Goal: Task Accomplishment & Management: Use online tool/utility

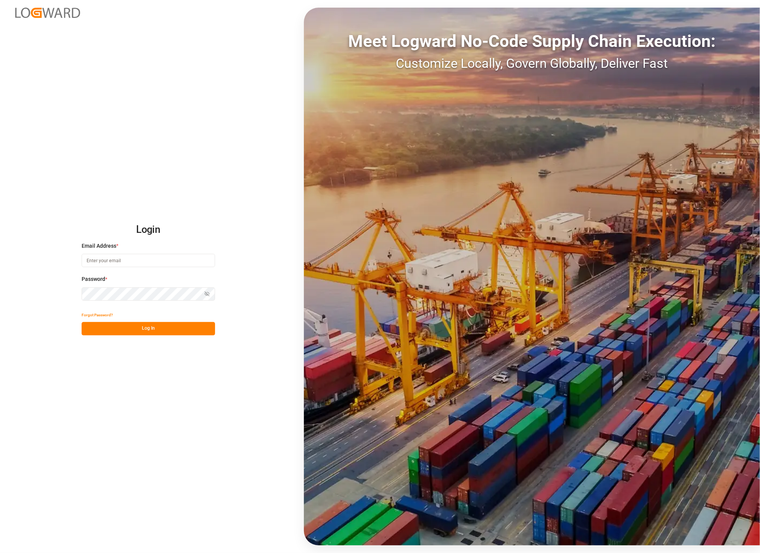
type input "[PERSON_NAME][EMAIL_ADDRESS][PERSON_NAME][DOMAIN_NAME]"
click at [173, 334] on button "Log In" at bounding box center [148, 328] width 133 height 13
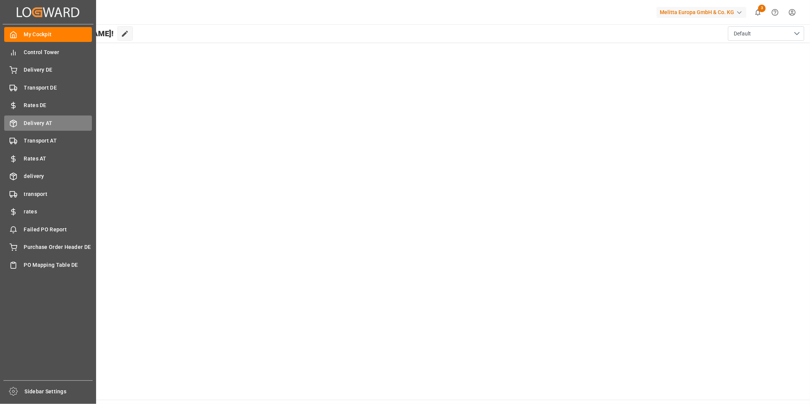
click at [43, 116] on div "Delivery AT Delivery AT" at bounding box center [48, 123] width 88 height 15
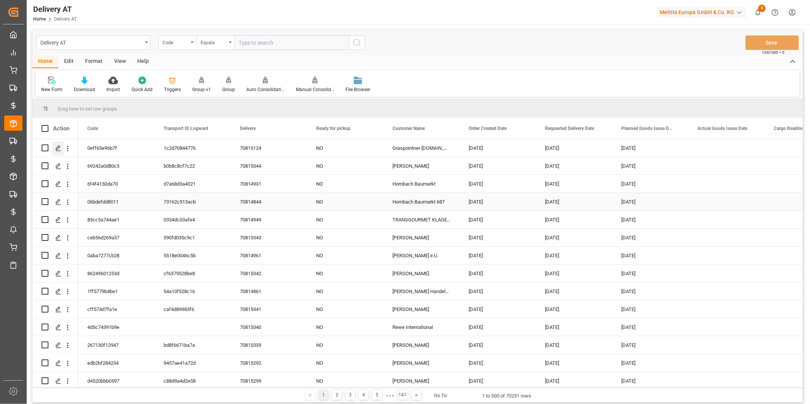
click at [58, 149] on polygon "Press SPACE to select this row." at bounding box center [58, 148] width 4 height 4
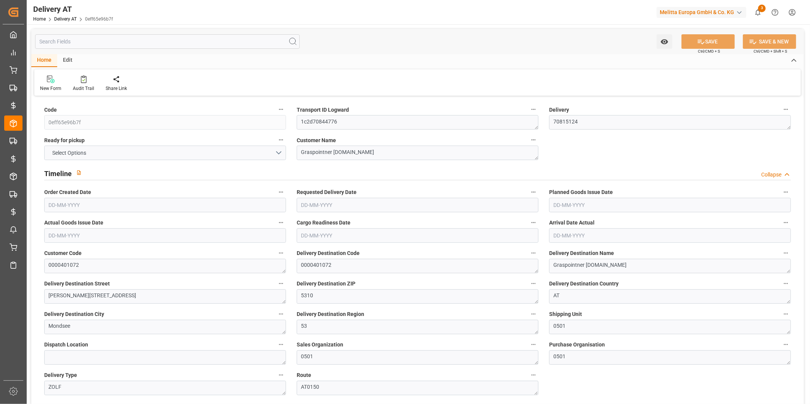
type input "27.707"
type input "29.529"
type input "120.709"
type input "0"
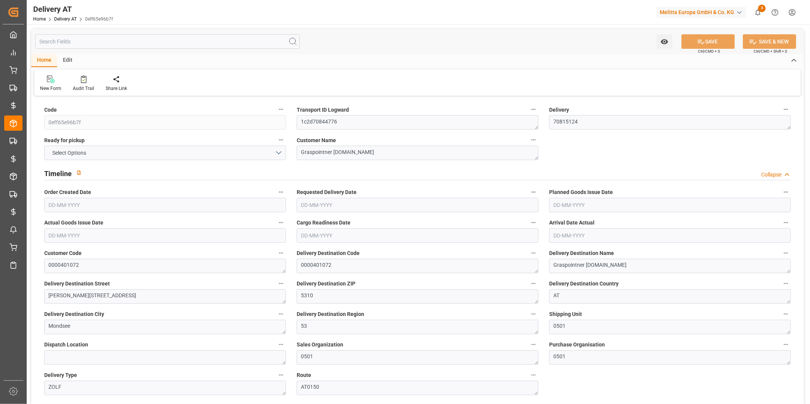
type input "0"
type input "1"
type input "0"
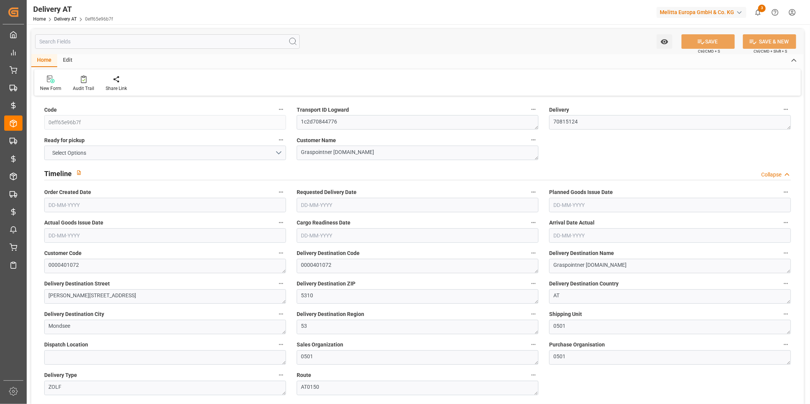
type input "3"
type input "0"
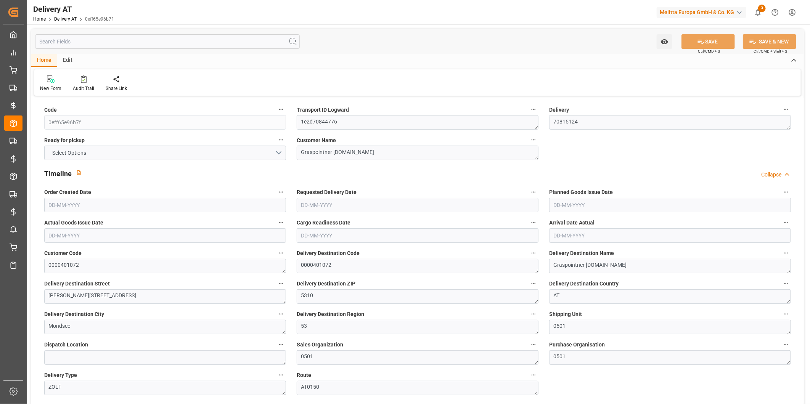
type input "0"
type input "14"
type input "0"
type input "5.04"
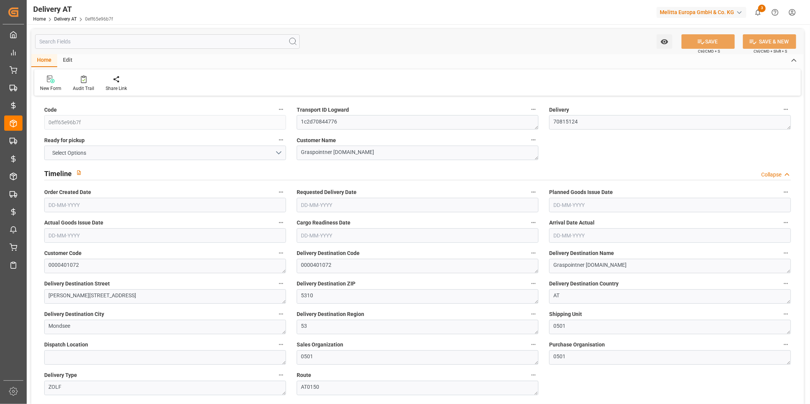
type input "0"
type input "0.66"
type input "0"
type input "1.5"
type input "0"
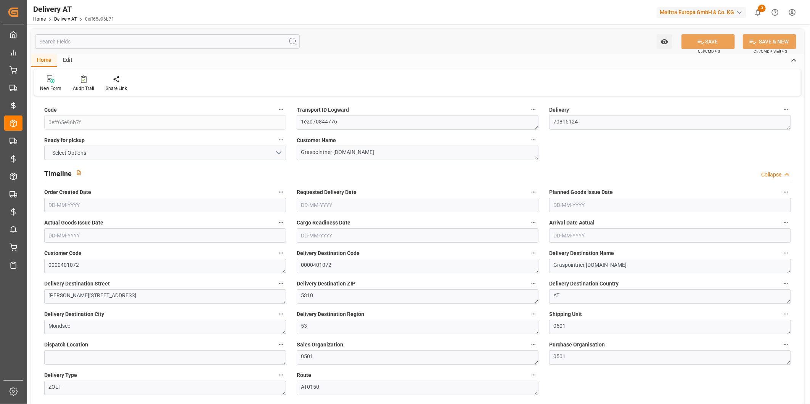
type input "0"
type input "1.488"
type input "0.0001"
type input "0"
type input "30-09-2025"
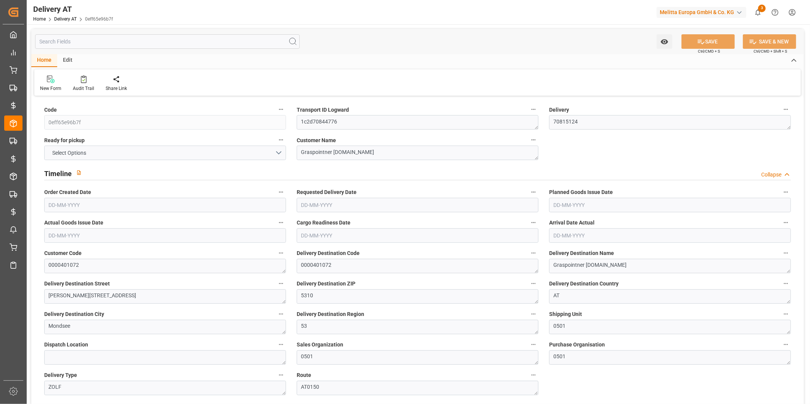
type input "01-10-2025"
type input "30-09-2025"
type input "26-09-2025 15:31"
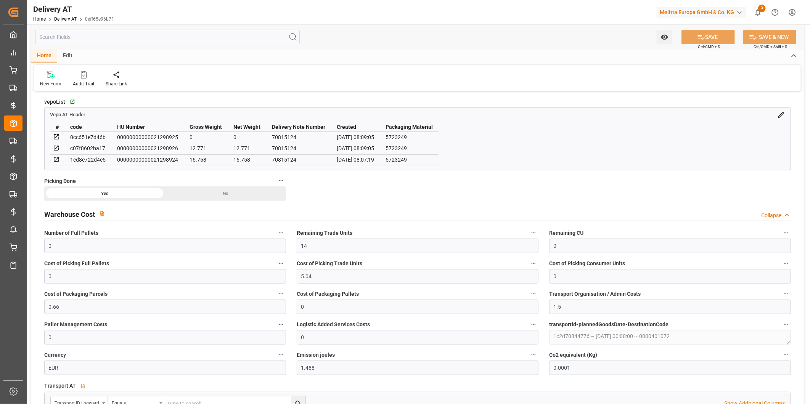
scroll to position [1821, 0]
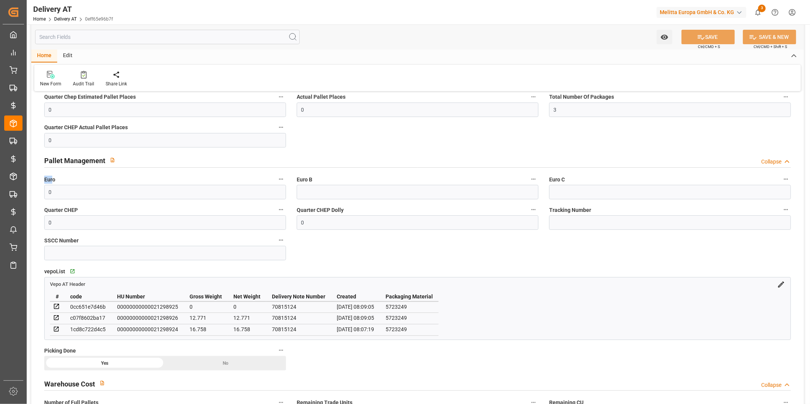
drag, startPoint x: 52, startPoint y: 187, endPoint x: 38, endPoint y: 188, distance: 13.7
drag, startPoint x: 38, startPoint y: 188, endPoint x: 79, endPoint y: 220, distance: 52.2
click at [79, 215] on label "Quarter CHEP" at bounding box center [165, 210] width 242 height 11
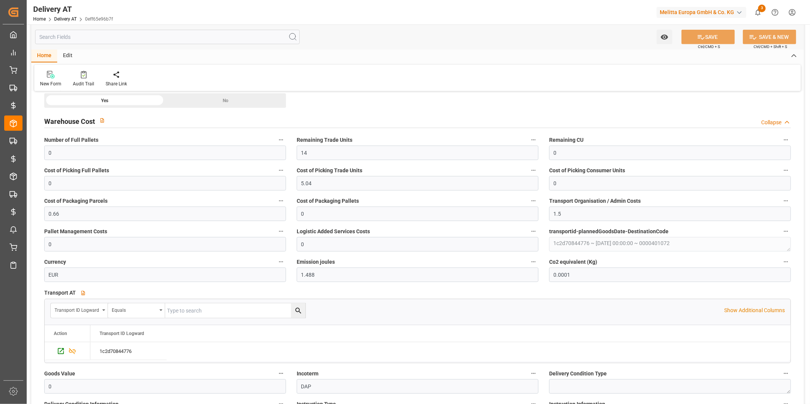
scroll to position [2126, 0]
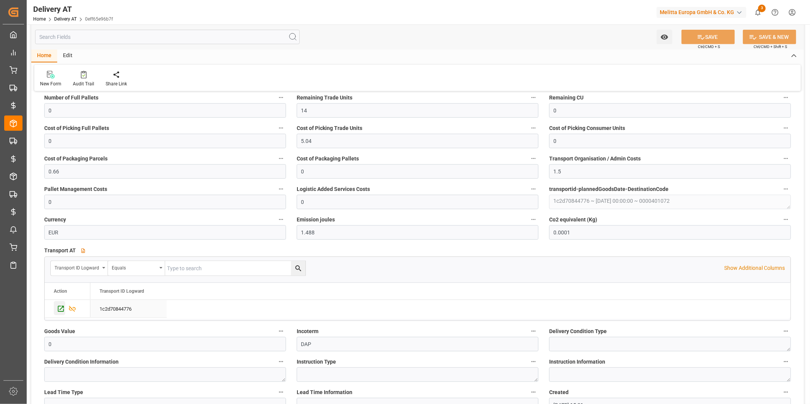
click at [62, 313] on icon "Press SPACE to select this row." at bounding box center [61, 309] width 8 height 8
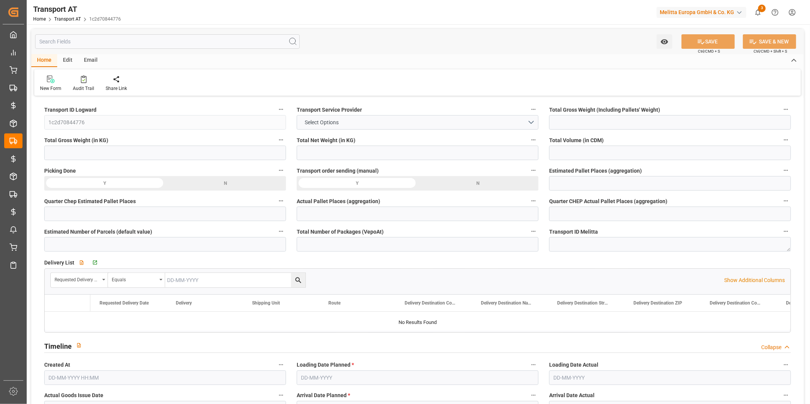
type input "29.529"
type input "27.707"
type input "120.709"
type input "0"
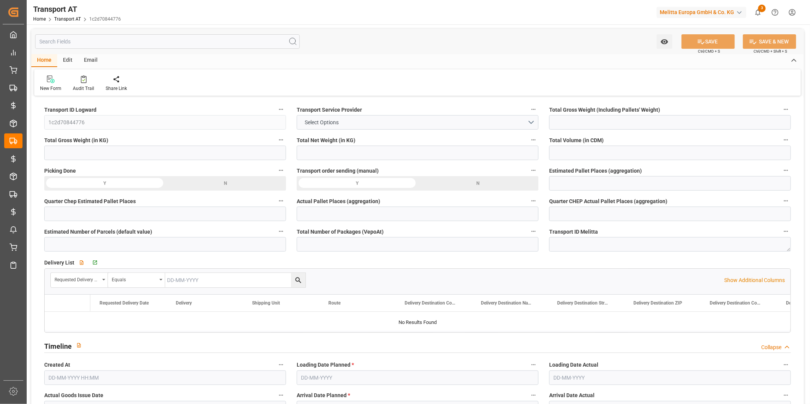
type input "0"
type input "3"
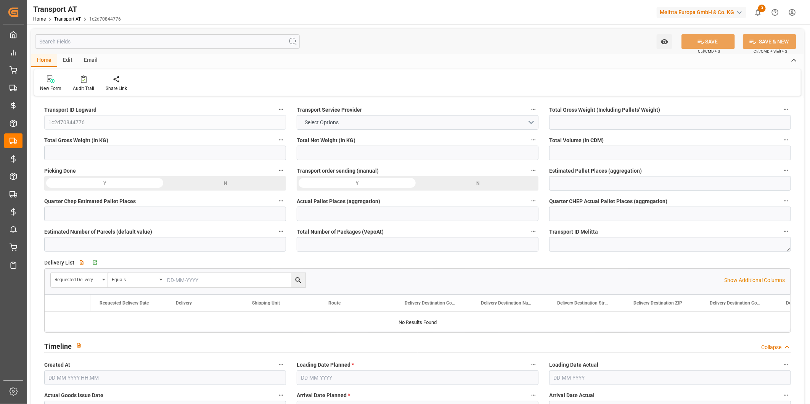
type input "53"
type input "0"
type input "14"
type input "0"
type input "1"
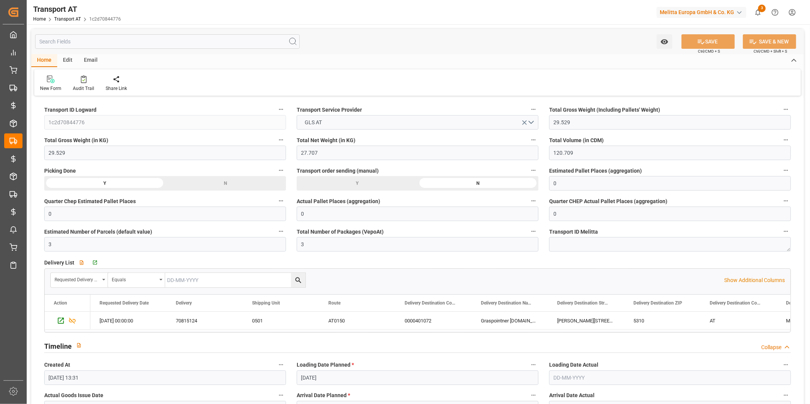
type input "26-09-2025 13:31"
type input "30-09-2025"
type input "01-10-2025"
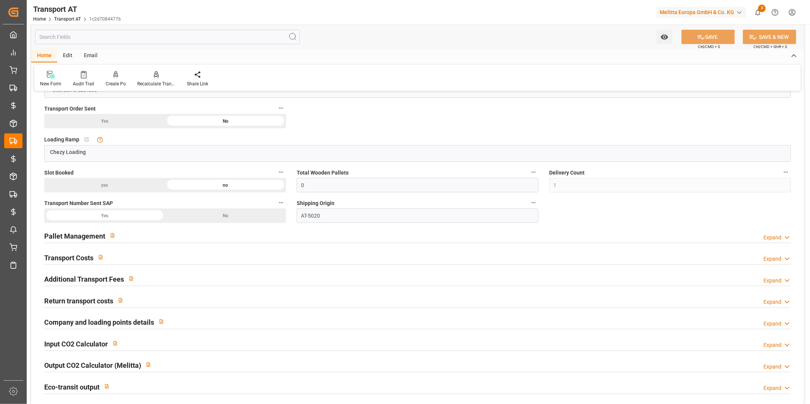
scroll to position [508, 0]
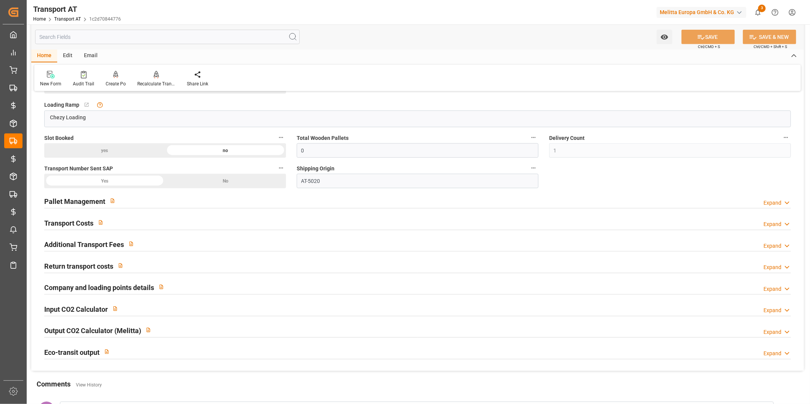
click at [73, 204] on h2 "Pallet Management" at bounding box center [74, 201] width 61 height 10
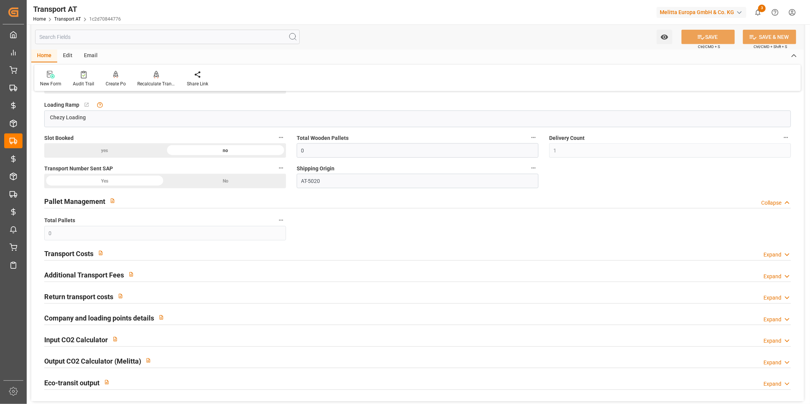
click at [72, 252] on h2 "Transport Costs" at bounding box center [68, 254] width 49 height 10
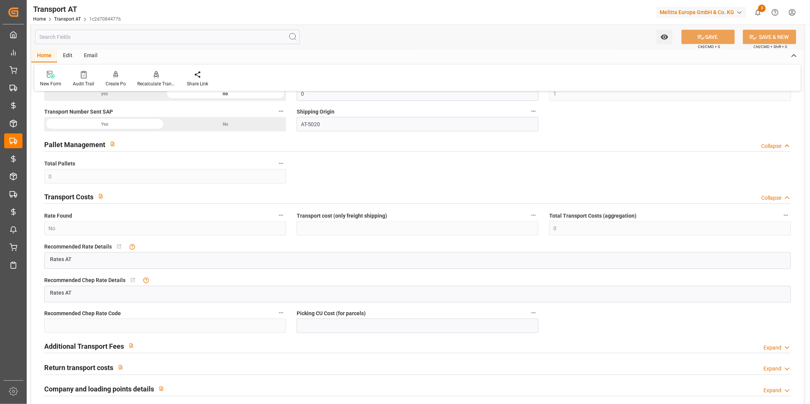
scroll to position [593, 0]
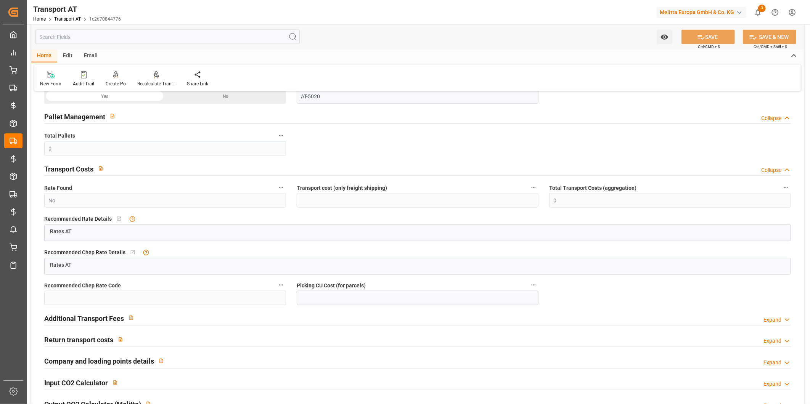
click at [81, 322] on h2 "Additional Transport Fees" at bounding box center [84, 318] width 80 height 10
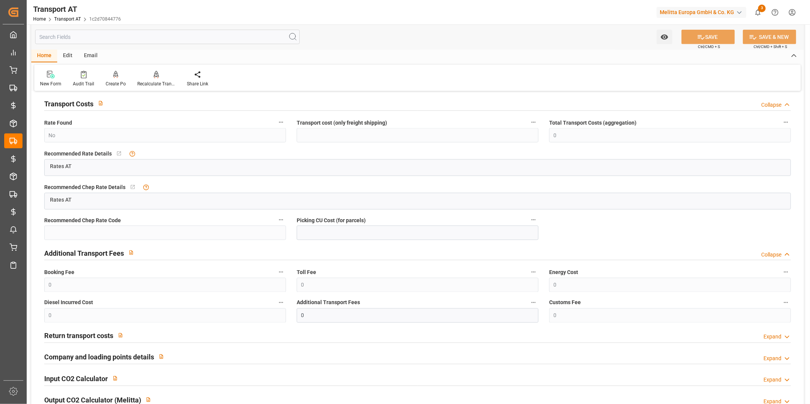
scroll to position [677, 0]
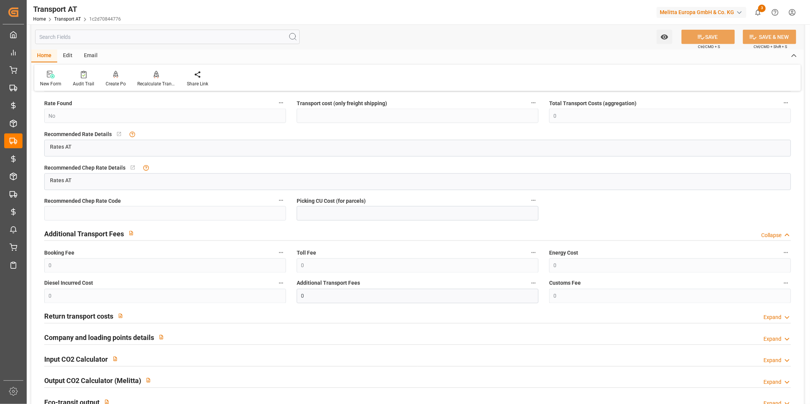
click at [82, 310] on div "Return transport costs" at bounding box center [85, 316] width 83 height 14
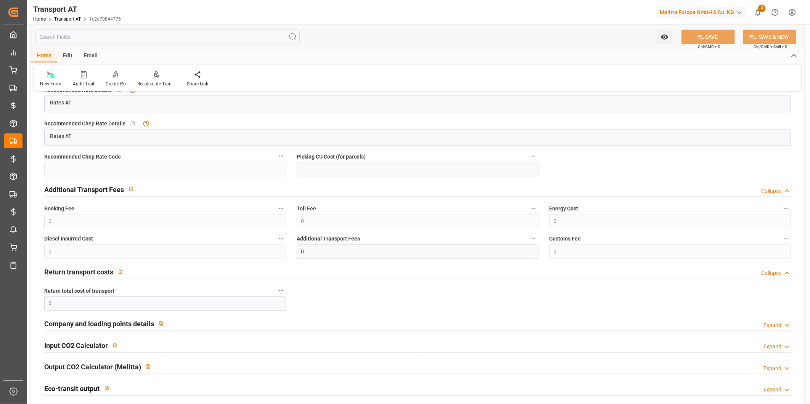
scroll to position [762, 0]
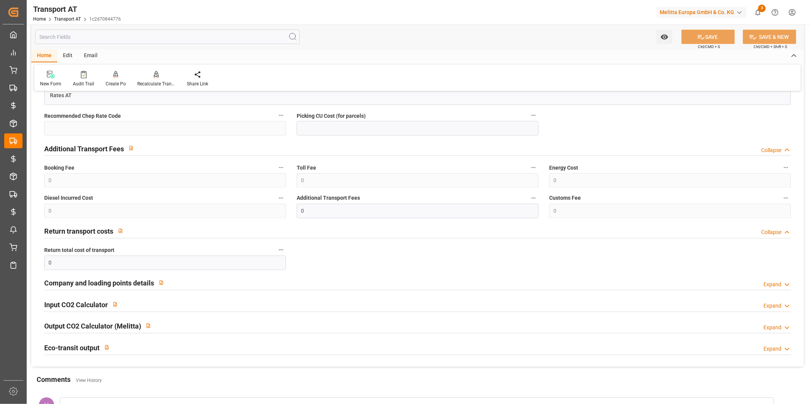
click at [88, 281] on h2 "Company and loading points details" at bounding box center [99, 283] width 110 height 10
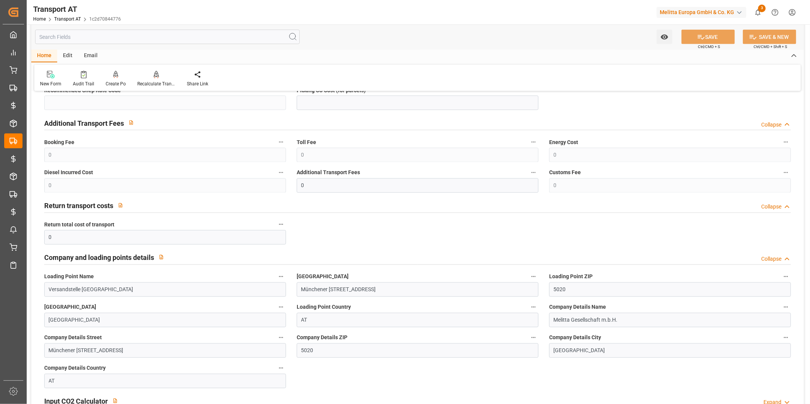
scroll to position [847, 0]
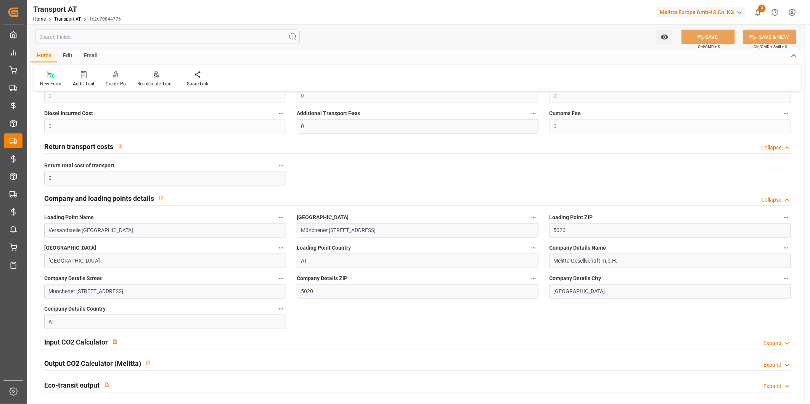
click at [68, 39] on input "text" at bounding box center [167, 37] width 265 height 14
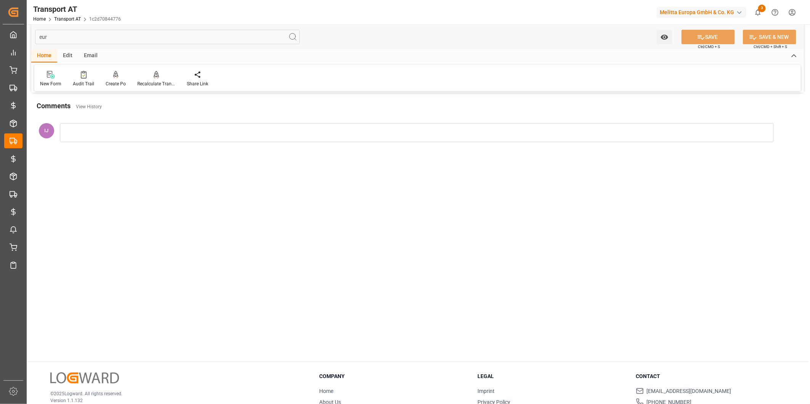
scroll to position [0, 0]
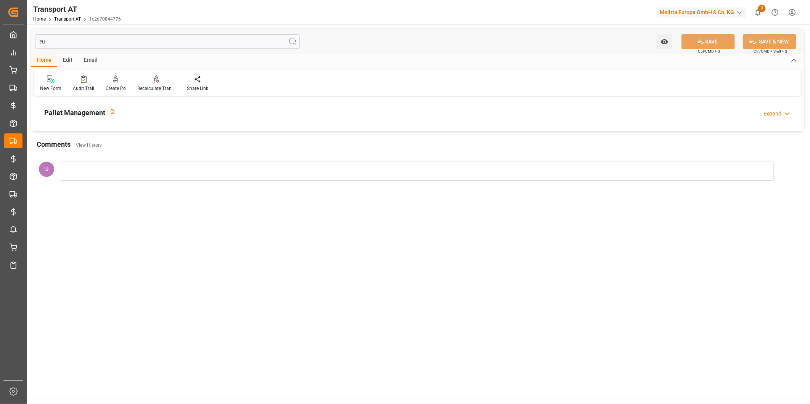
type input "e"
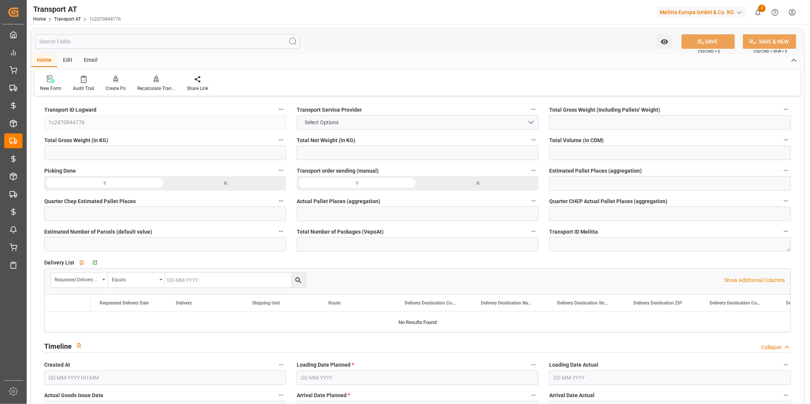
type input "29.529"
type input "27.707"
type input "120.709"
type input "0"
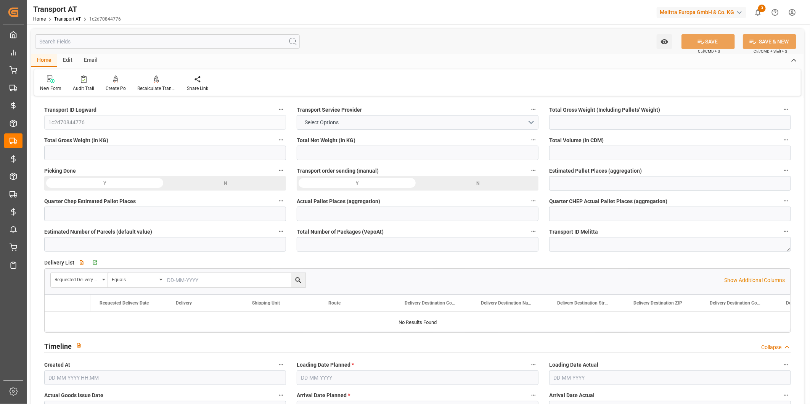
type input "0"
type input "3"
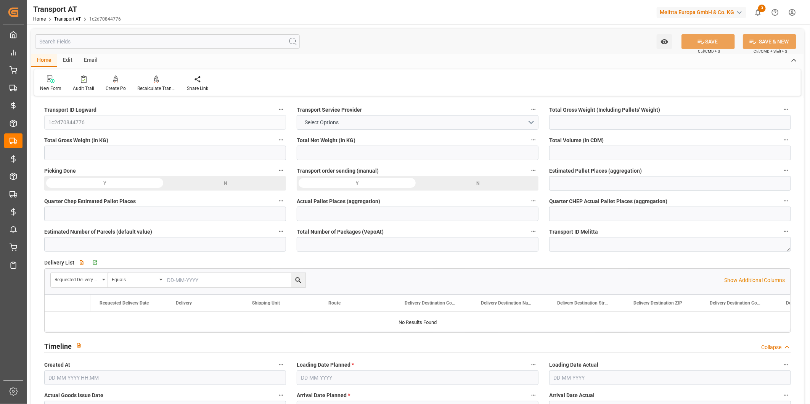
type input "53"
type input "0"
type input "14"
type input "0"
type input "1"
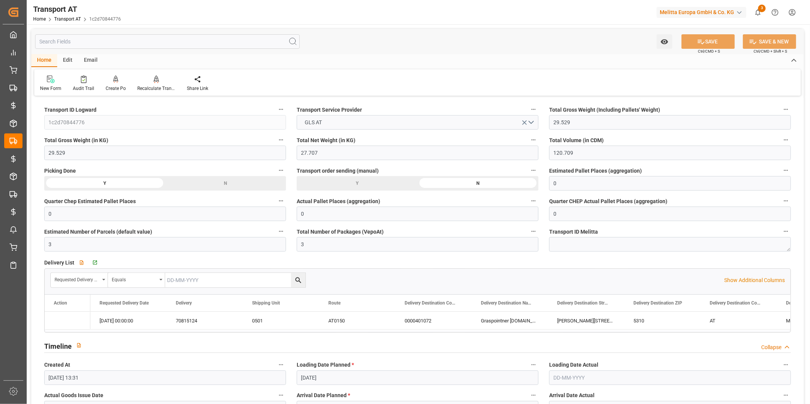
type input "26-09-2025 13:31"
type input "30-09-2025"
type input "01-10-2025"
click at [68, 19] on link "Transport AT" at bounding box center [67, 18] width 27 height 5
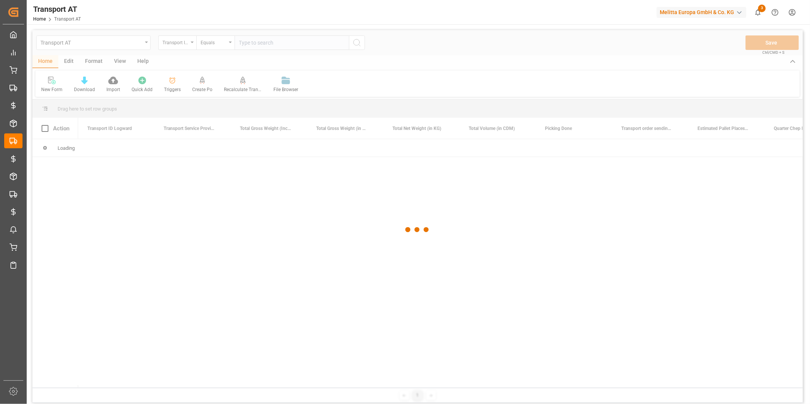
click at [173, 83] on div at bounding box center [417, 230] width 770 height 400
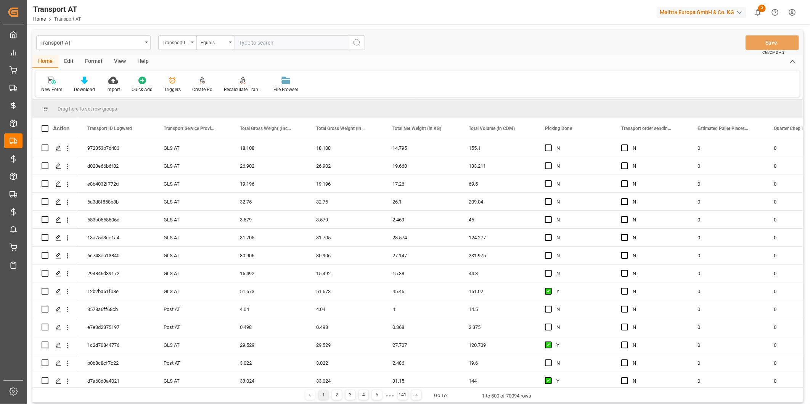
click at [173, 83] on icon at bounding box center [173, 81] width 8 height 8
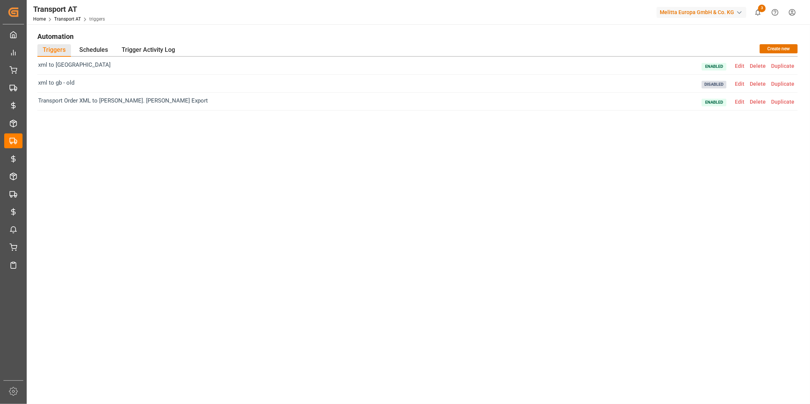
click at [744, 69] on span "Enabled Edit Delete Duplicate" at bounding box center [748, 66] width 95 height 10
click at [741, 63] on span "Edit" at bounding box center [739, 66] width 15 height 6
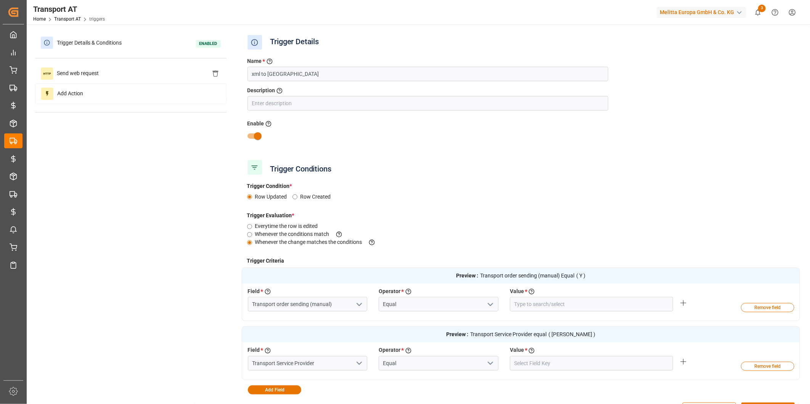
type input "Y"
type input "Gebr Weiss"
click at [113, 75] on div "Send web request" at bounding box center [130, 74] width 191 height 20
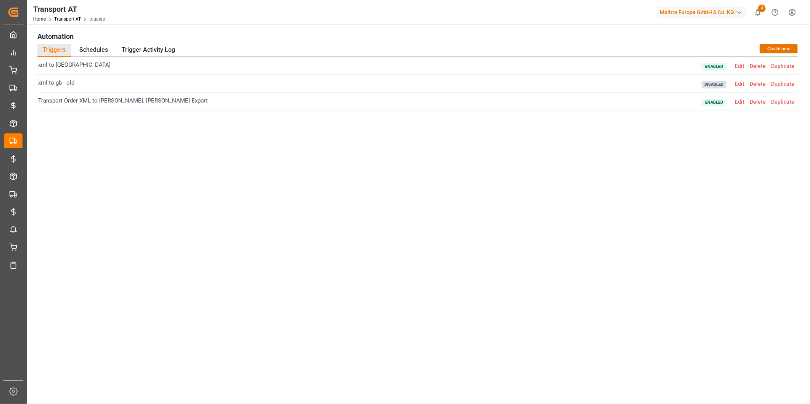
click at [741, 102] on span "Edit" at bounding box center [739, 102] width 15 height 6
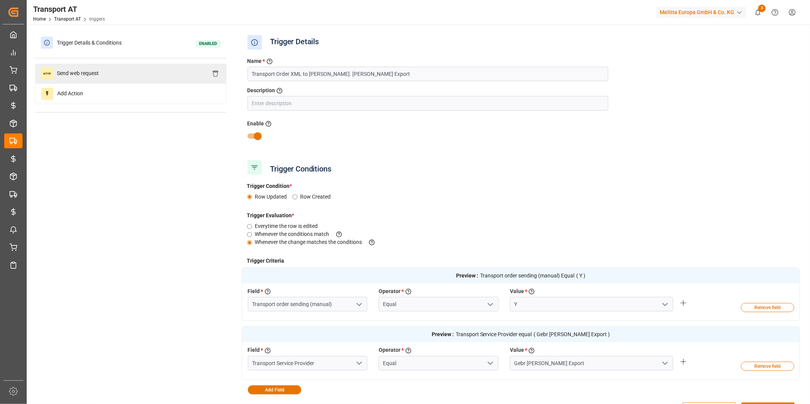
click at [116, 73] on div "Send web request" at bounding box center [130, 74] width 191 height 20
